Goal: Use online tool/utility: Utilize a website feature to perform a specific function

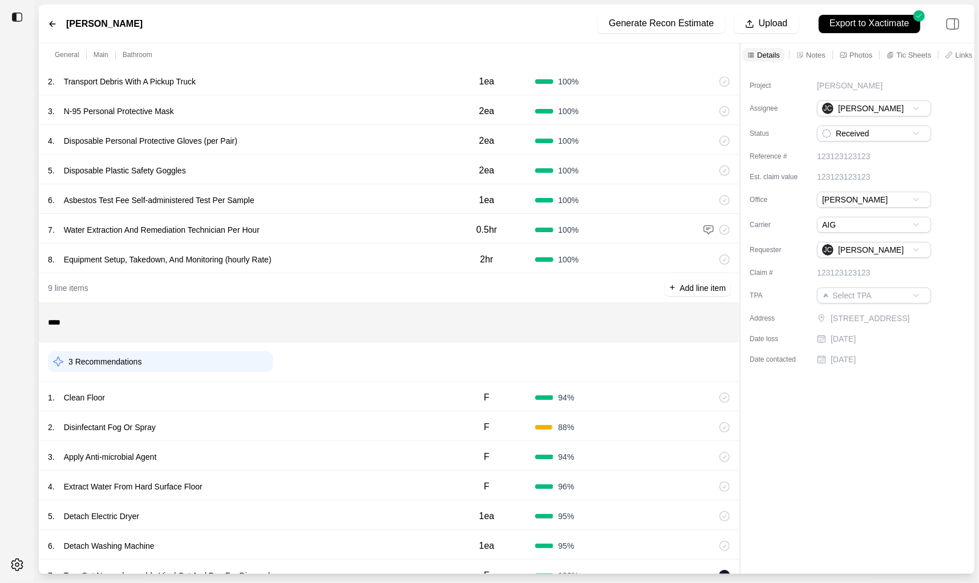
scroll to position [144, 0]
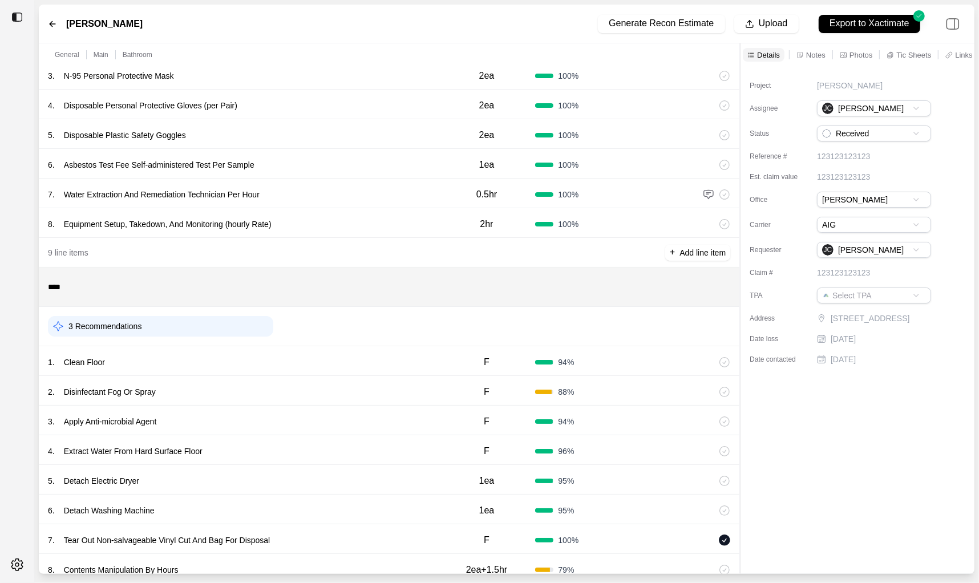
click at [299, 339] on div "3 Recommendations" at bounding box center [389, 326] width 682 height 30
click at [310, 372] on div "1 . Clean Floor F 94 %" at bounding box center [389, 361] width 700 height 30
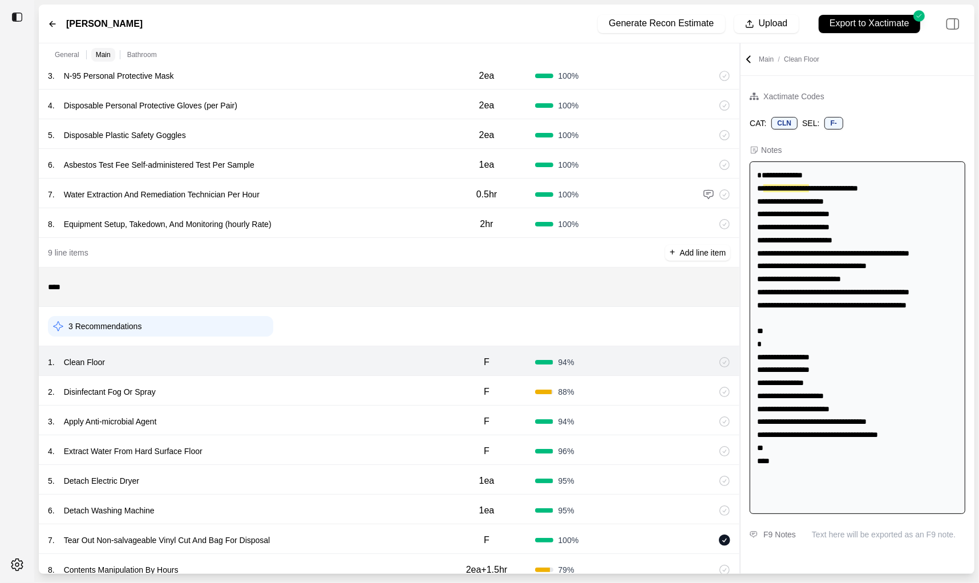
click at [313, 389] on div "2 . Disinfectant Fog Or Spray" at bounding box center [243, 392] width 390 height 16
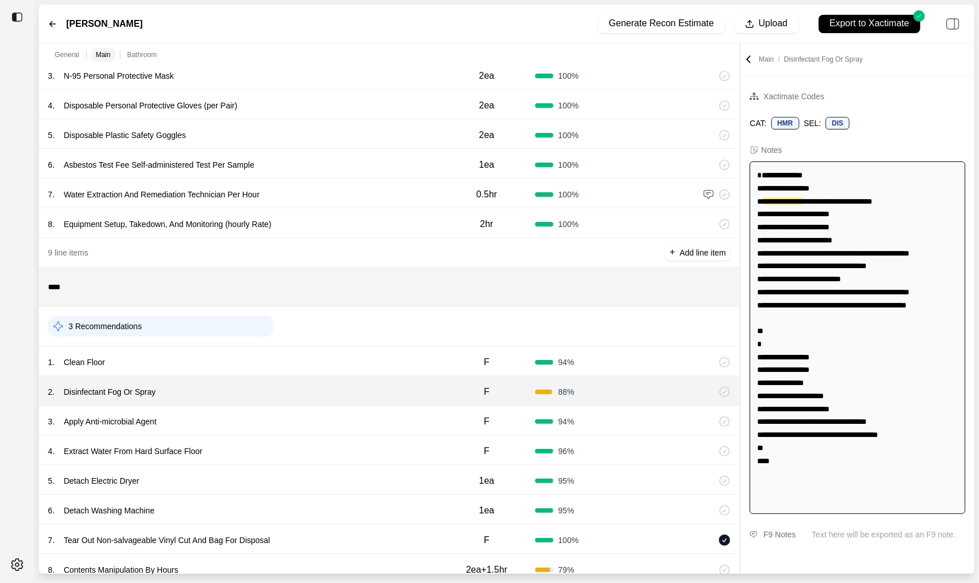
click at [308, 411] on div "3 . Apply Anti-microbial Agent F 94 %" at bounding box center [389, 421] width 700 height 30
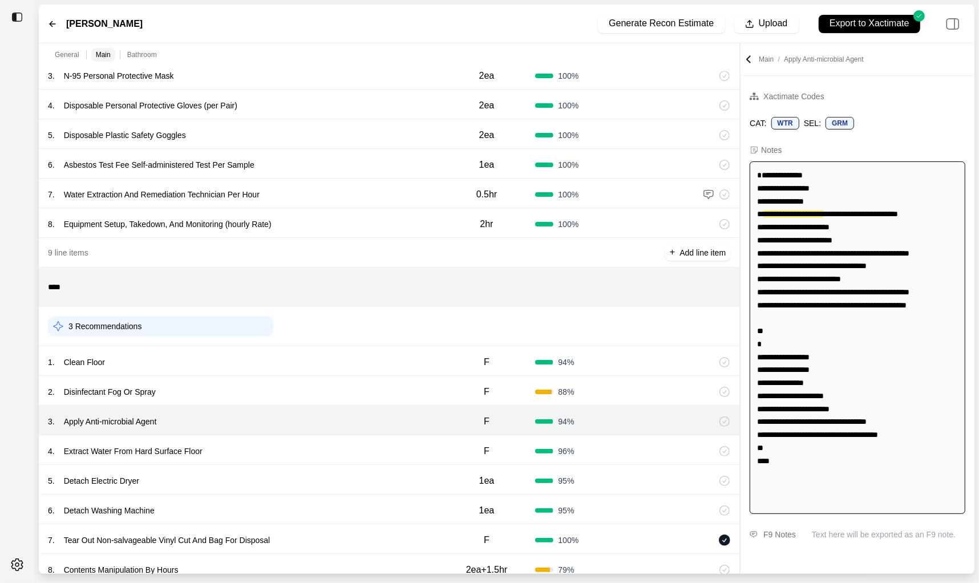
click at [303, 440] on div "4 . Extract Water From Hard Surface Floor F 96 %" at bounding box center [389, 450] width 700 height 30
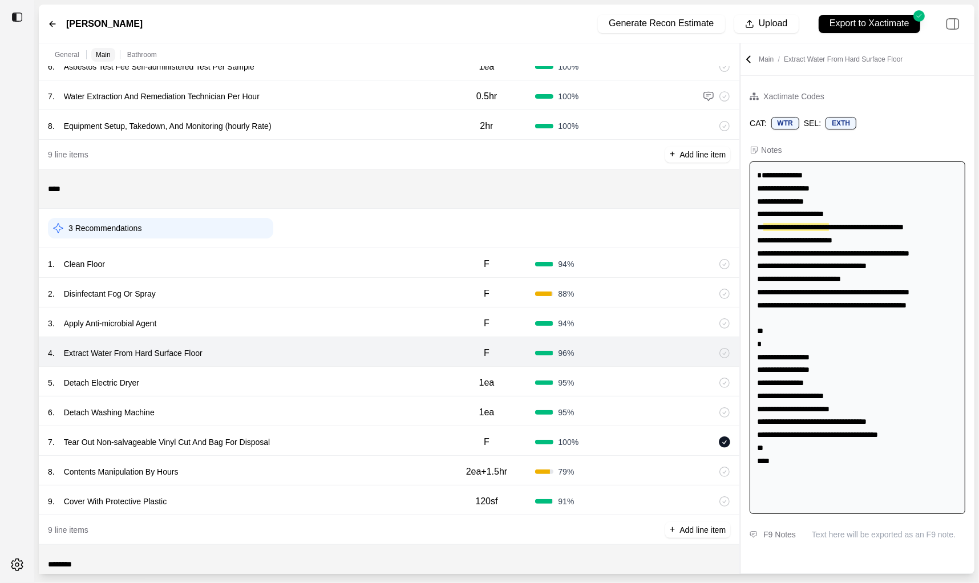
scroll to position [254, 0]
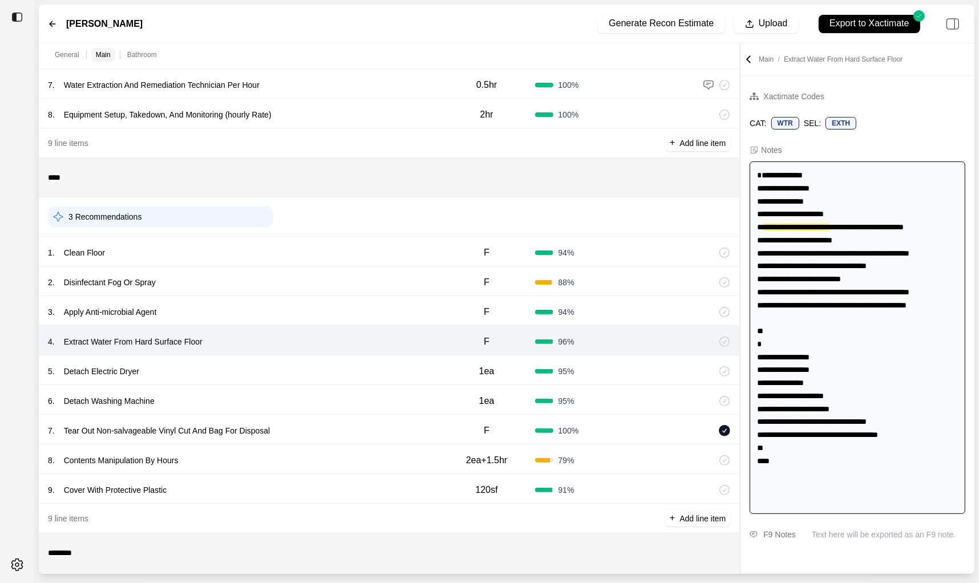
click at [333, 371] on div "5 . Detach Electric Dryer" at bounding box center [243, 371] width 390 height 16
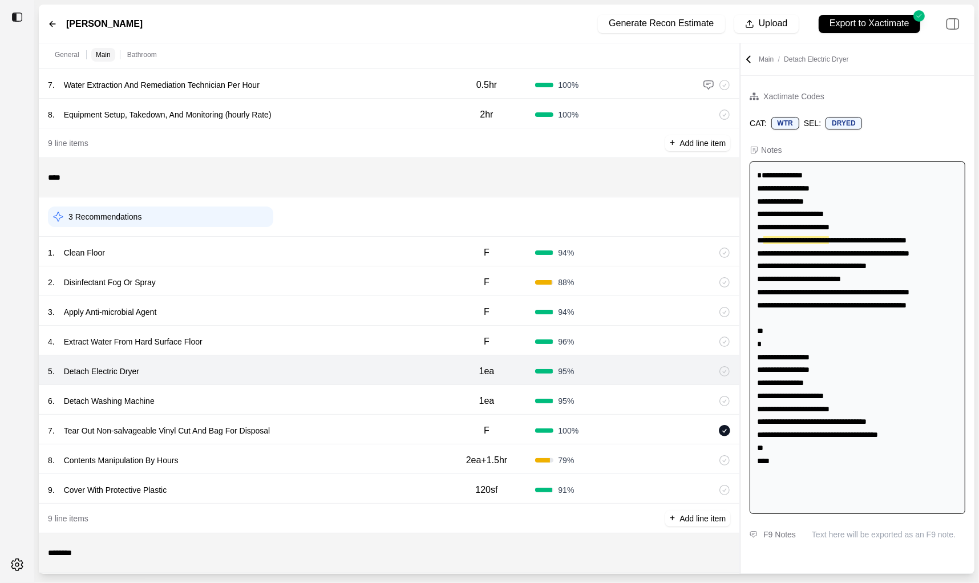
click at [332, 392] on div "6 . Detach Washing Machine 1ea 95 %" at bounding box center [389, 400] width 700 height 30
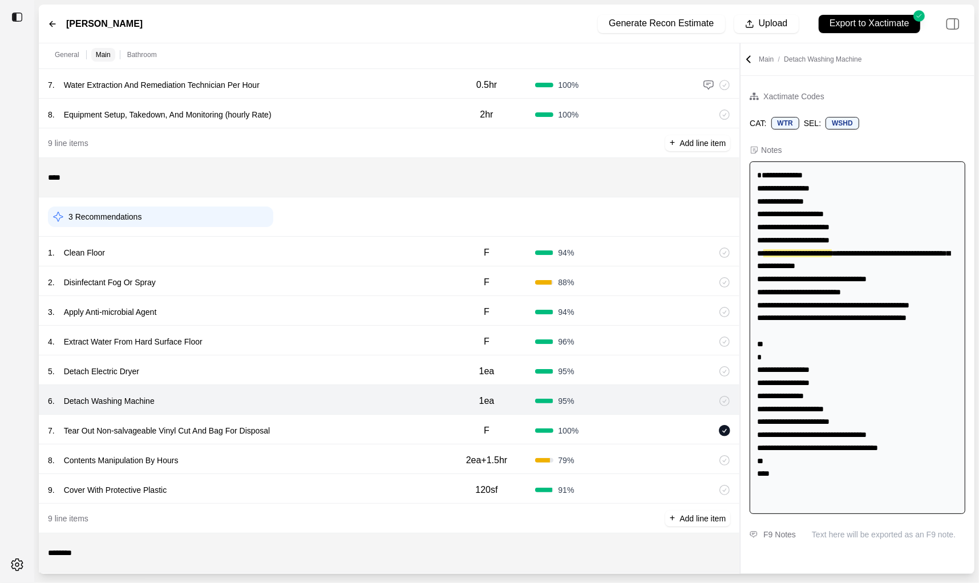
click at [344, 424] on div "7 . Tear Out Non-salvageable Vinyl Cut And Bag For Disposal" at bounding box center [243, 431] width 390 height 16
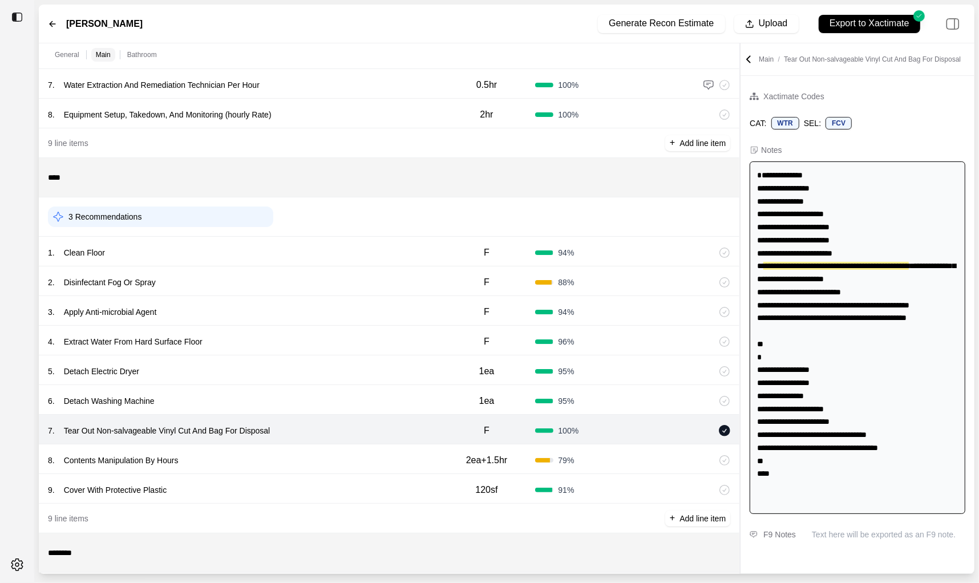
click at [342, 451] on div "8 . Contents Manipulation By Hours 2ea+1.5hr 79 %" at bounding box center [389, 459] width 700 height 30
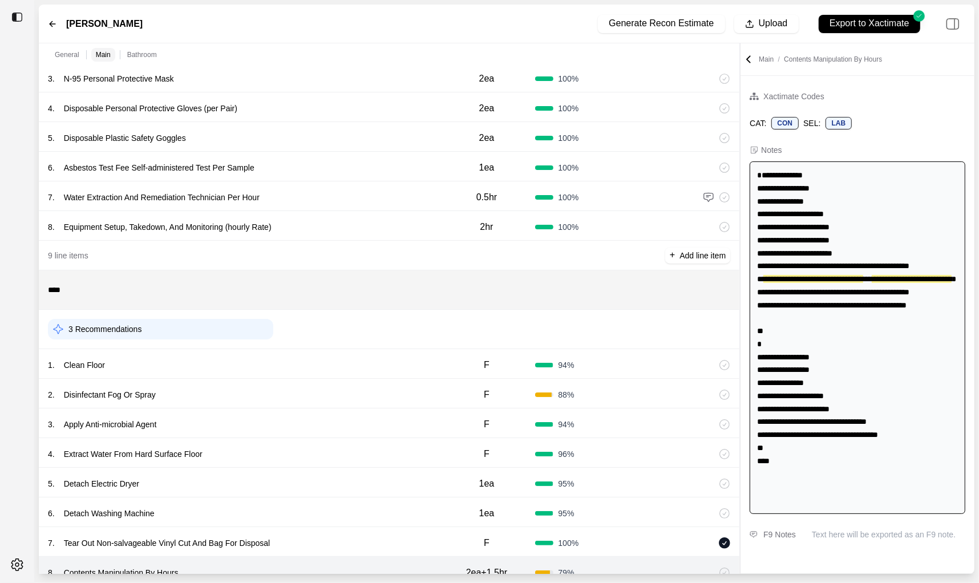
scroll to position [0, 0]
